Goal: Information Seeking & Learning: Learn about a topic

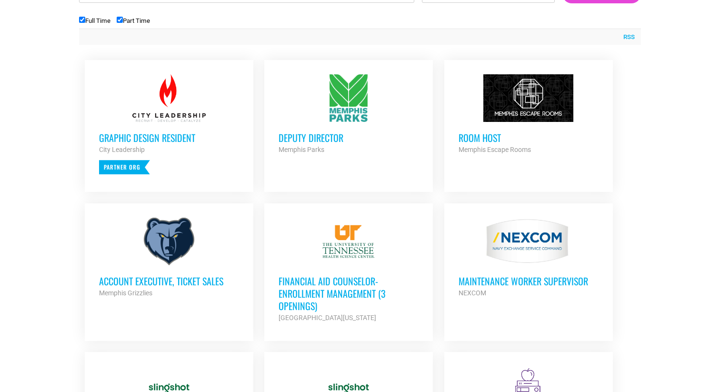
scroll to position [423, 0]
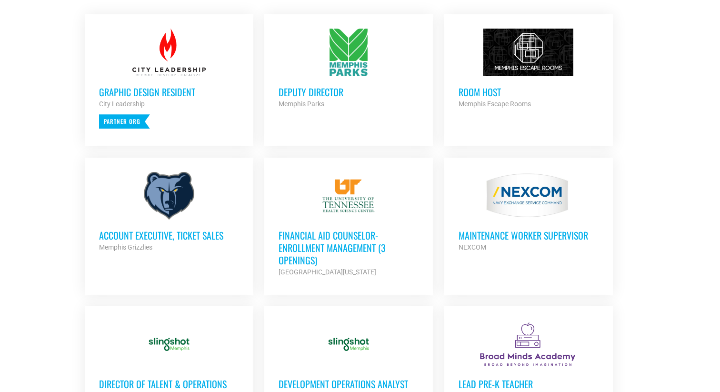
click at [194, 236] on h3 "Account Executive, Ticket Sales" at bounding box center [169, 235] width 140 height 12
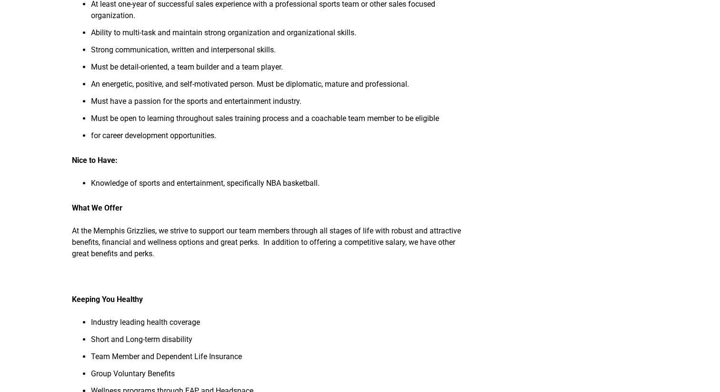
scroll to position [510, 0]
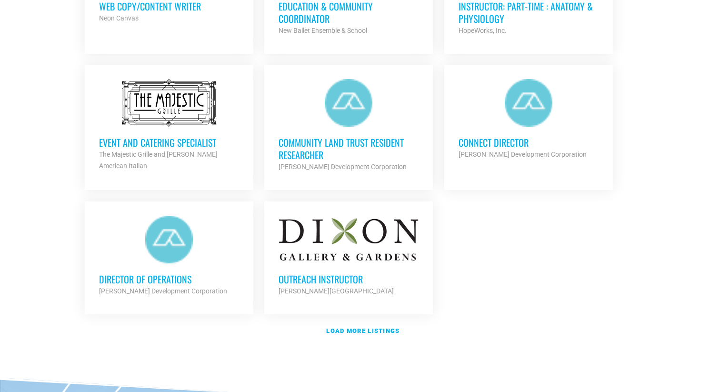
scroll to position [1062, 0]
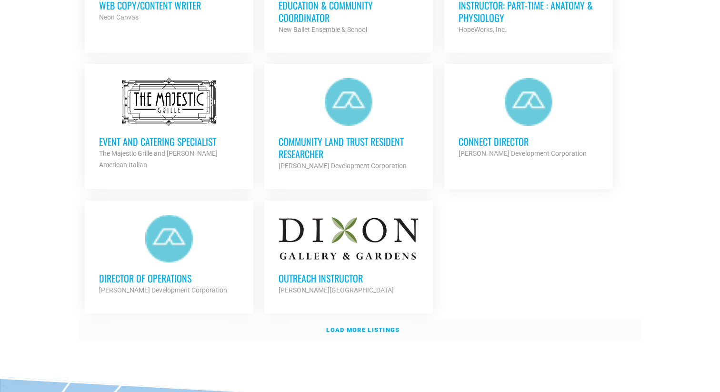
click at [376, 327] on strong "Load more listings" at bounding box center [362, 329] width 73 height 7
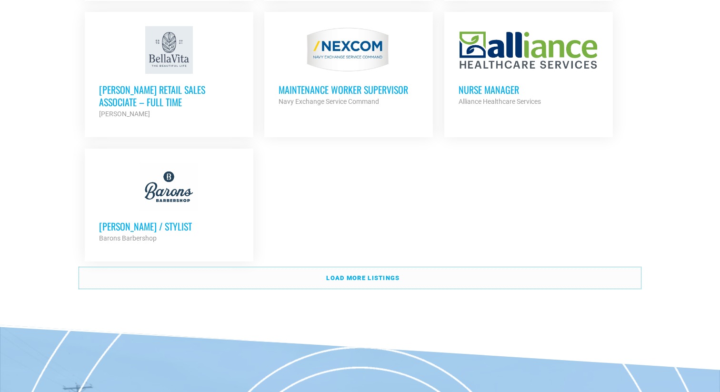
scroll to position [2083, 0]
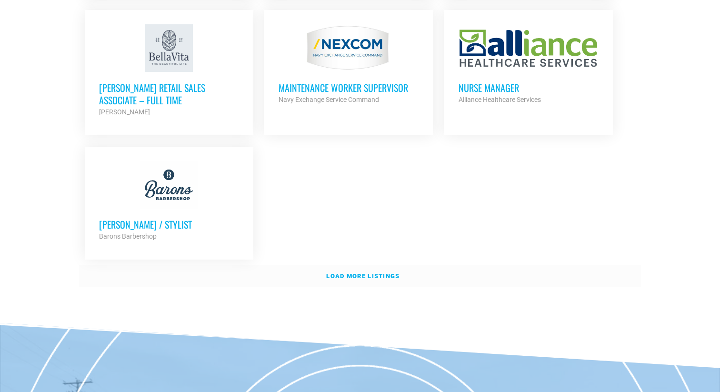
click at [340, 272] on strong "Load more listings" at bounding box center [362, 275] width 73 height 7
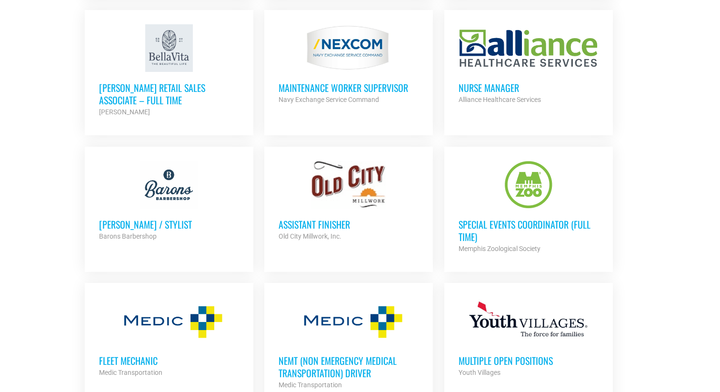
click at [309, 218] on h3 "Assistant Finisher" at bounding box center [349, 224] width 140 height 12
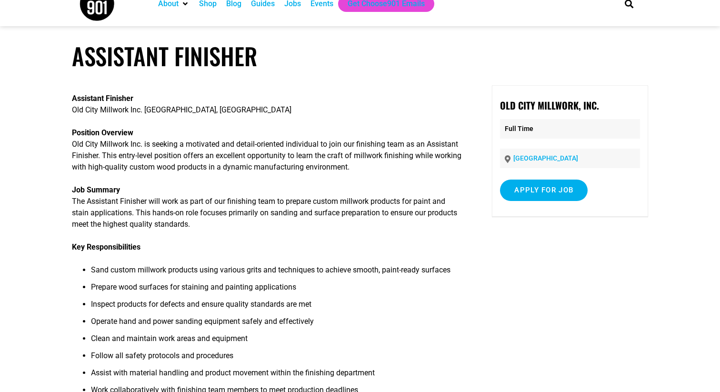
scroll to position [17, 0]
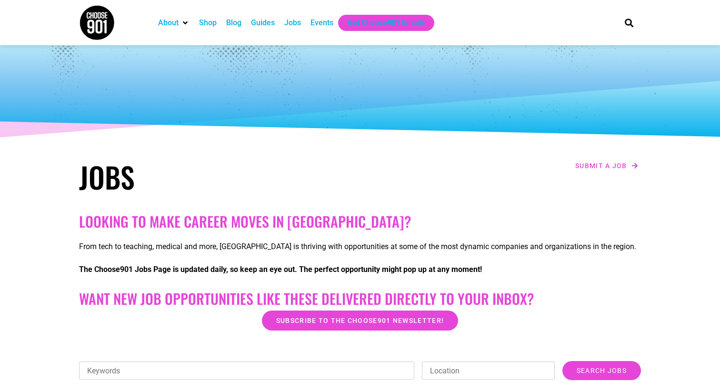
click at [296, 22] on div "Jobs" at bounding box center [292, 22] width 17 height 11
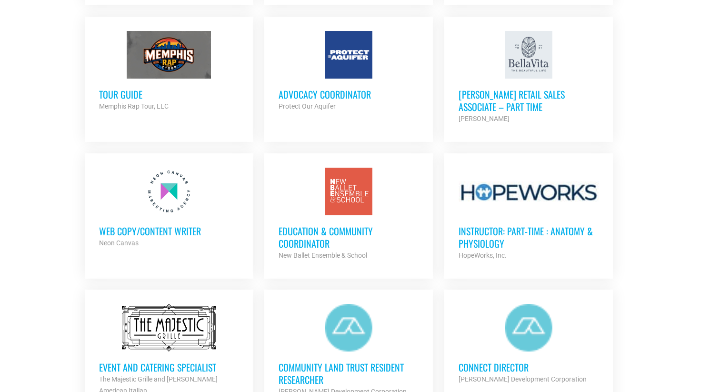
scroll to position [1150, 0]
